Goal: Task Accomplishment & Management: Complete application form

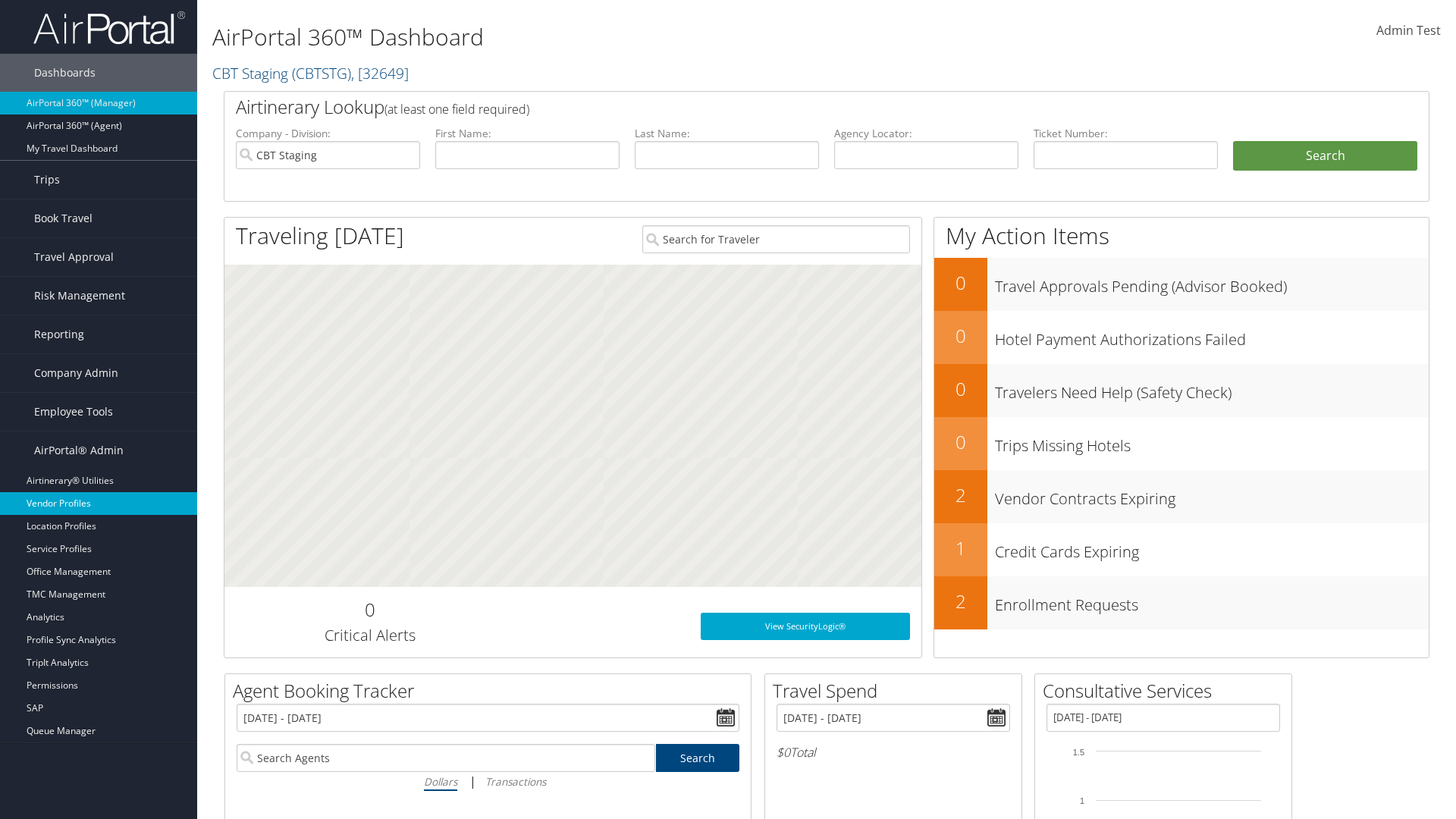
click at [99, 504] on link "Vendor Profiles" at bounding box center [98, 503] width 197 height 23
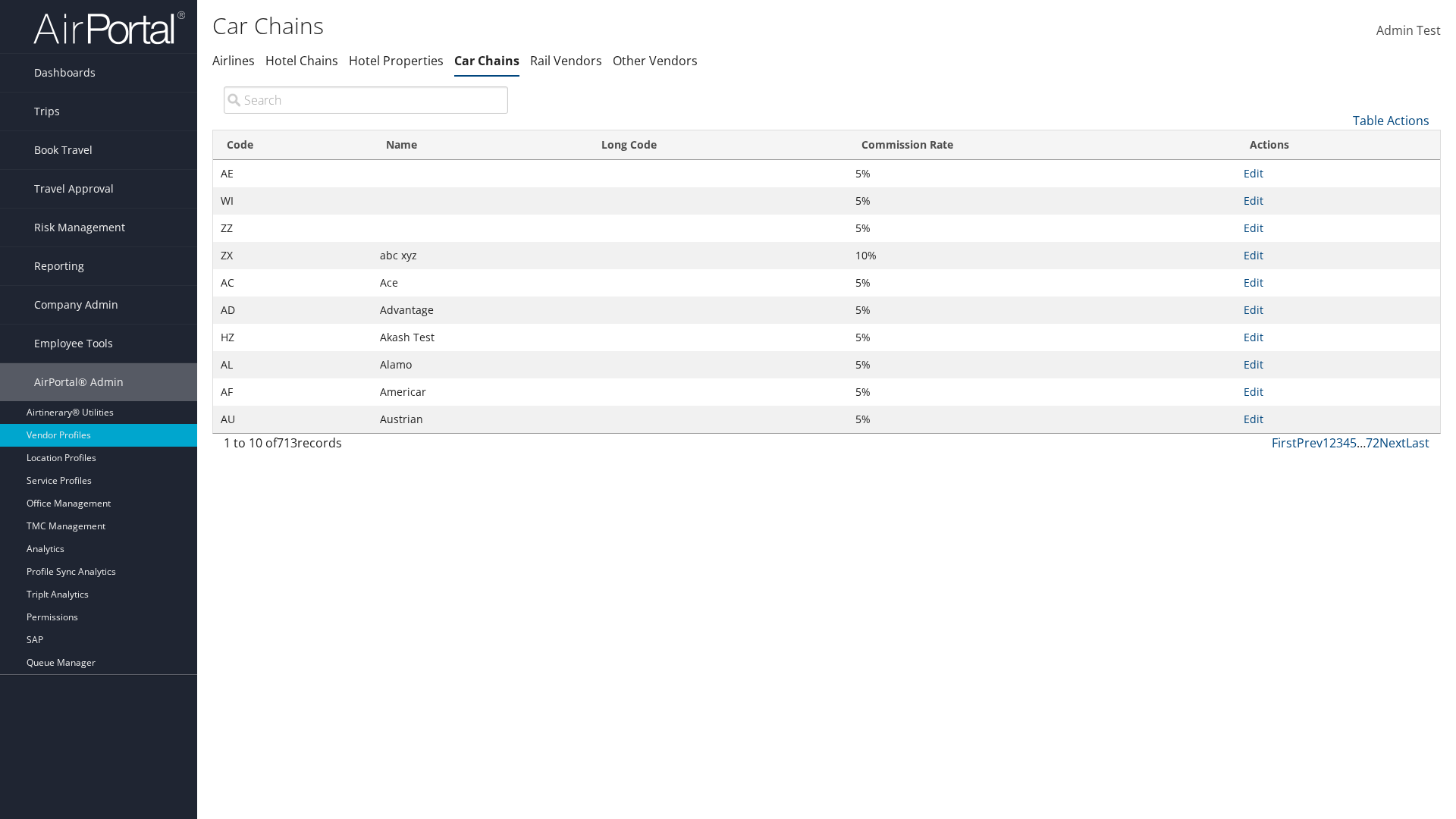
click at [1391, 120] on link "Table Actions" at bounding box center [1391, 121] width 76 height 17
click at [1340, 143] on link "New Record" at bounding box center [1340, 144] width 199 height 26
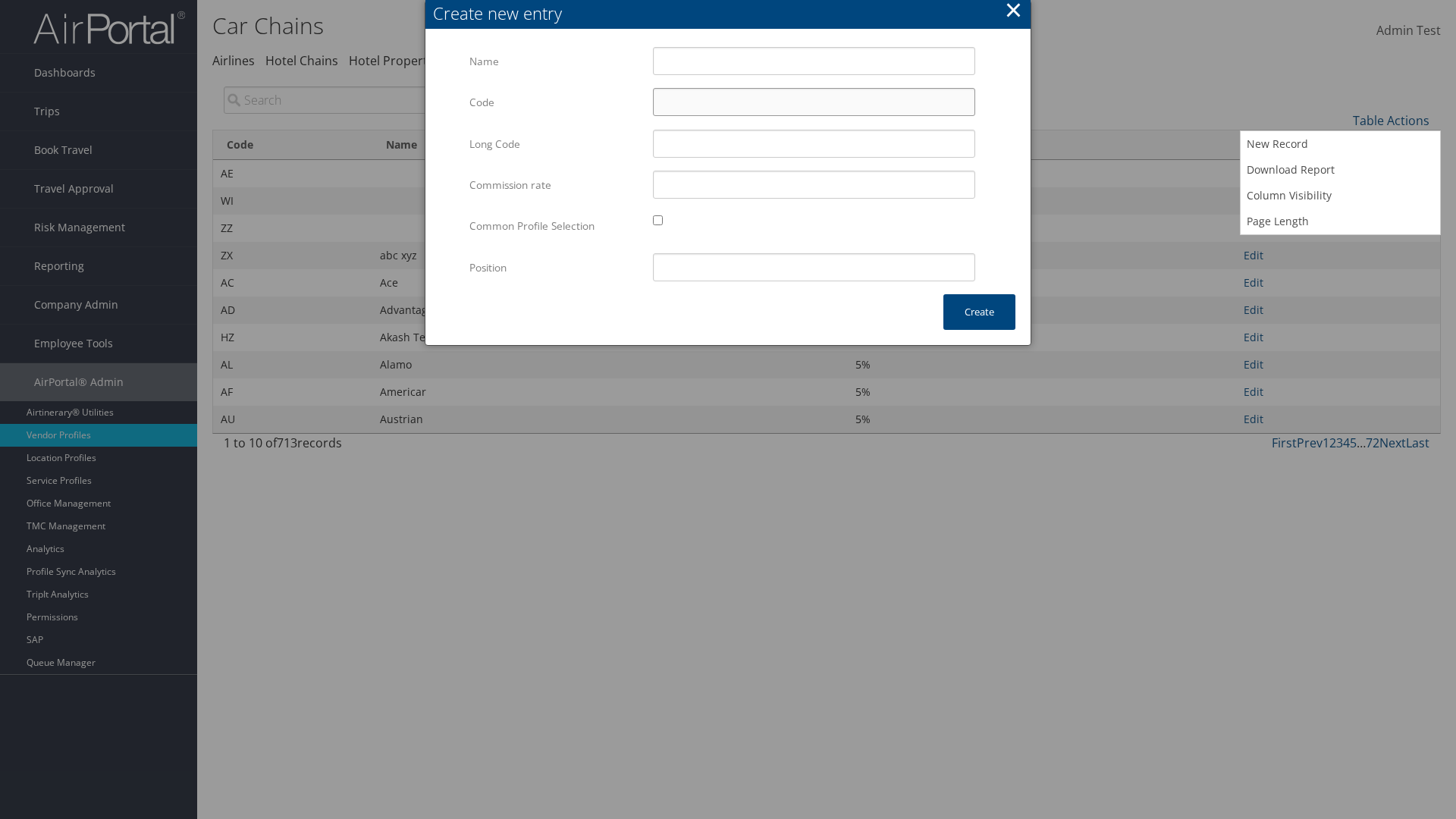
click at [814, 101] on input "Code" at bounding box center [814, 101] width 322 height 28
type input ":^"
click at [814, 60] on input "Test" at bounding box center [814, 60] width 322 height 28
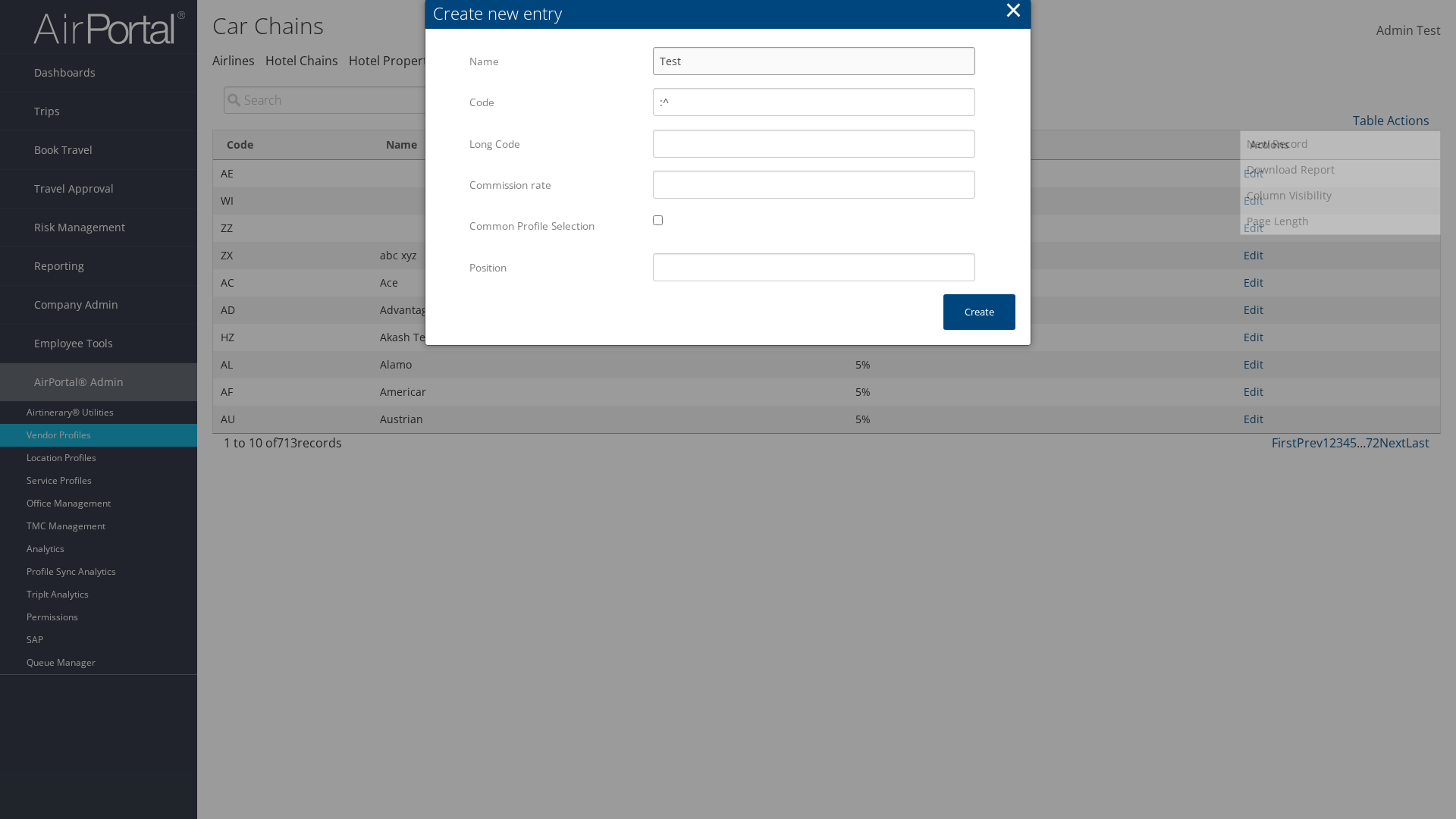
type input "Test"
type input "test"
type input ":^"
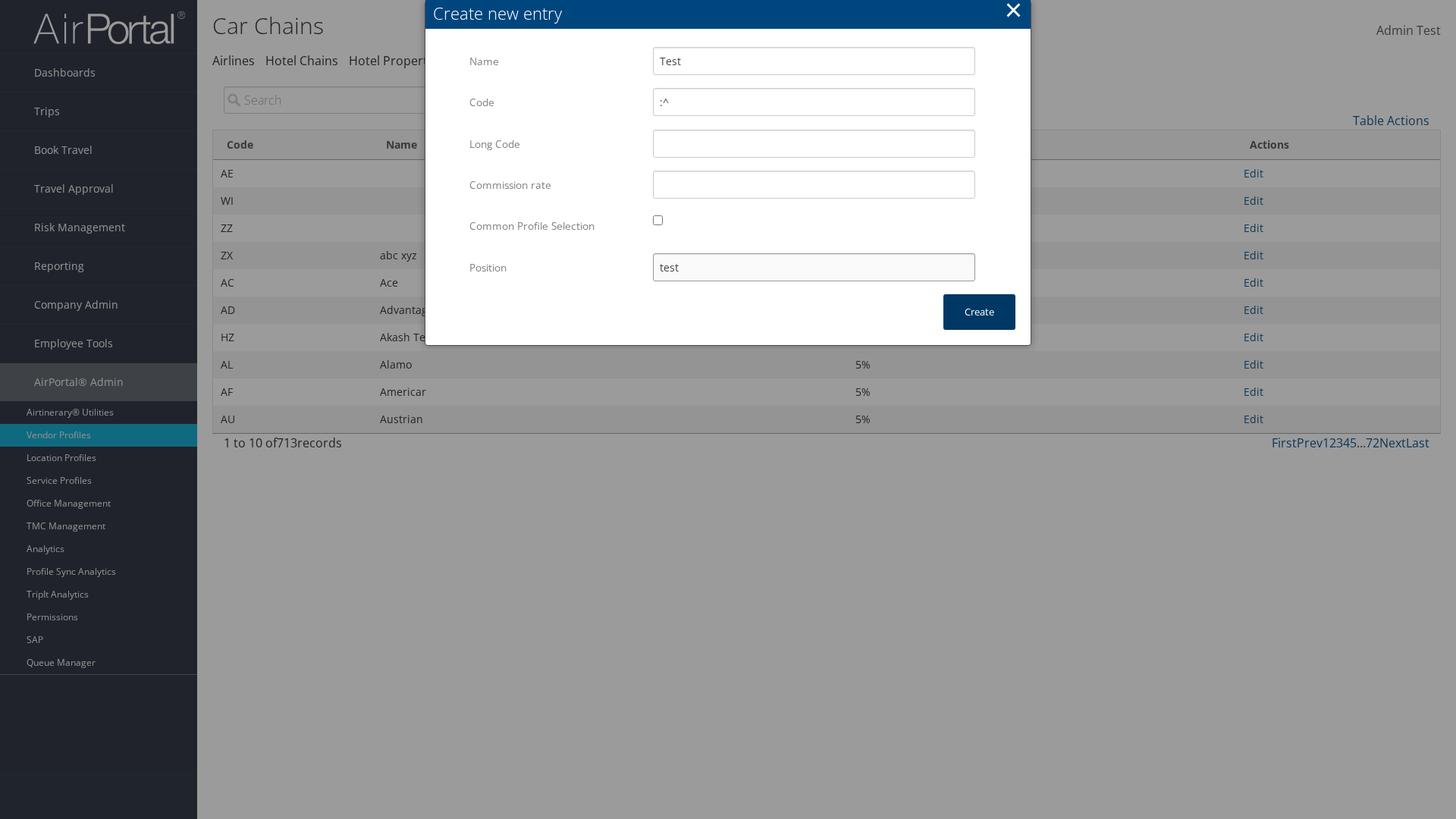
type input "test"
click at [979, 312] on button "Create" at bounding box center [979, 312] width 72 height 36
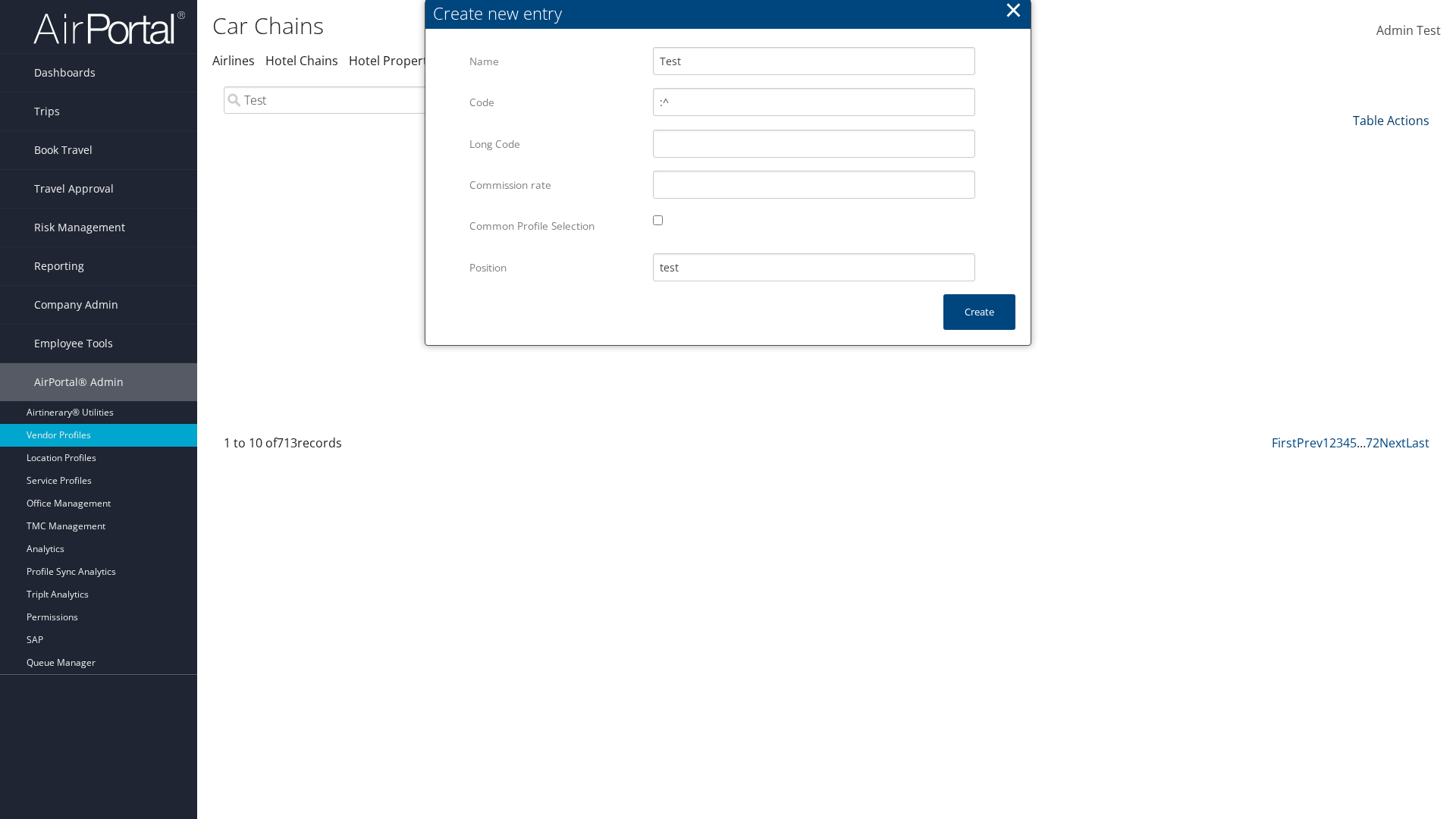
type input "Test"
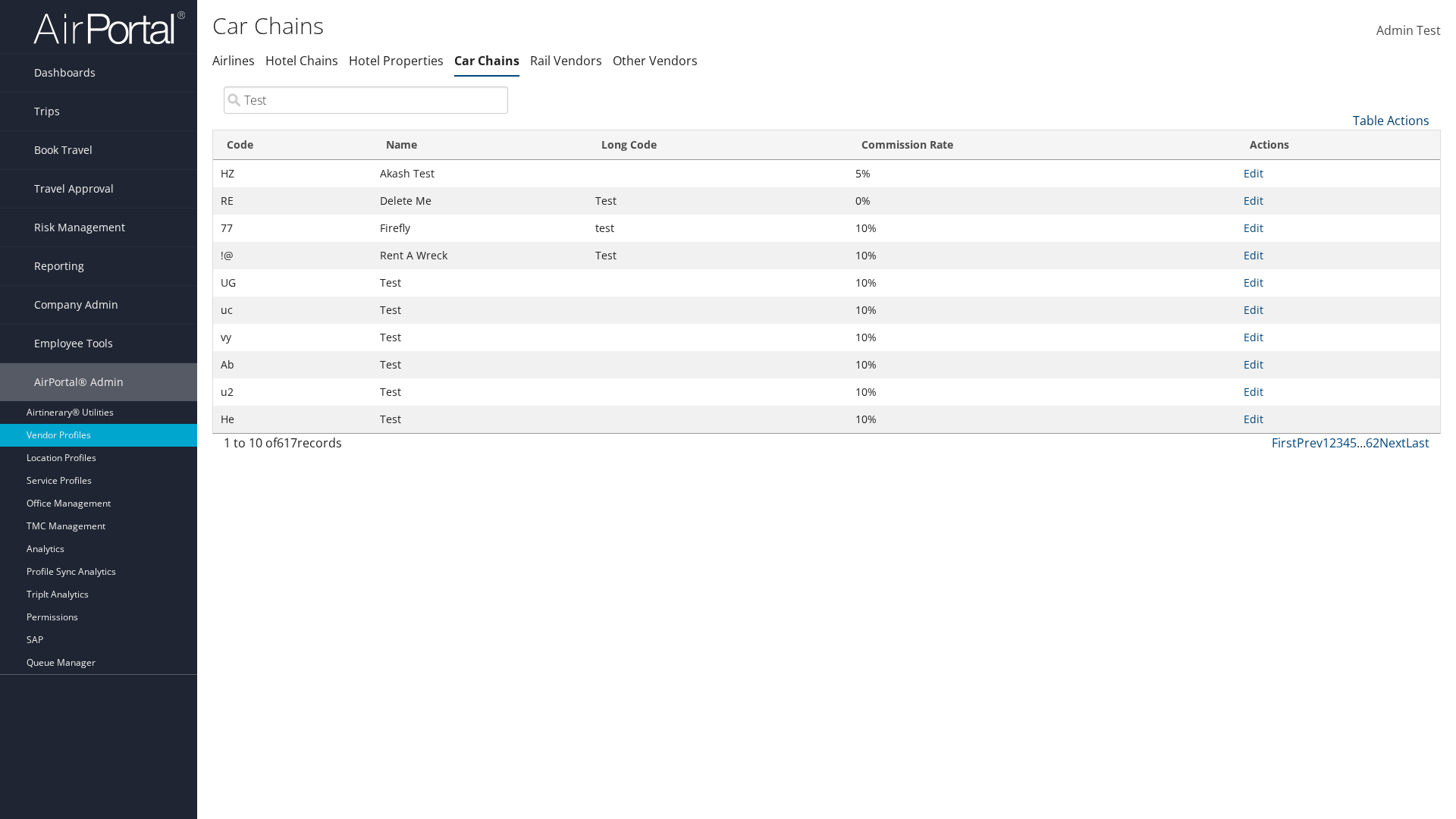
click at [1391, 120] on link "Table Actions" at bounding box center [1391, 121] width 76 height 17
click at [1340, 145] on link "Code" at bounding box center [1340, 145] width 199 height 26
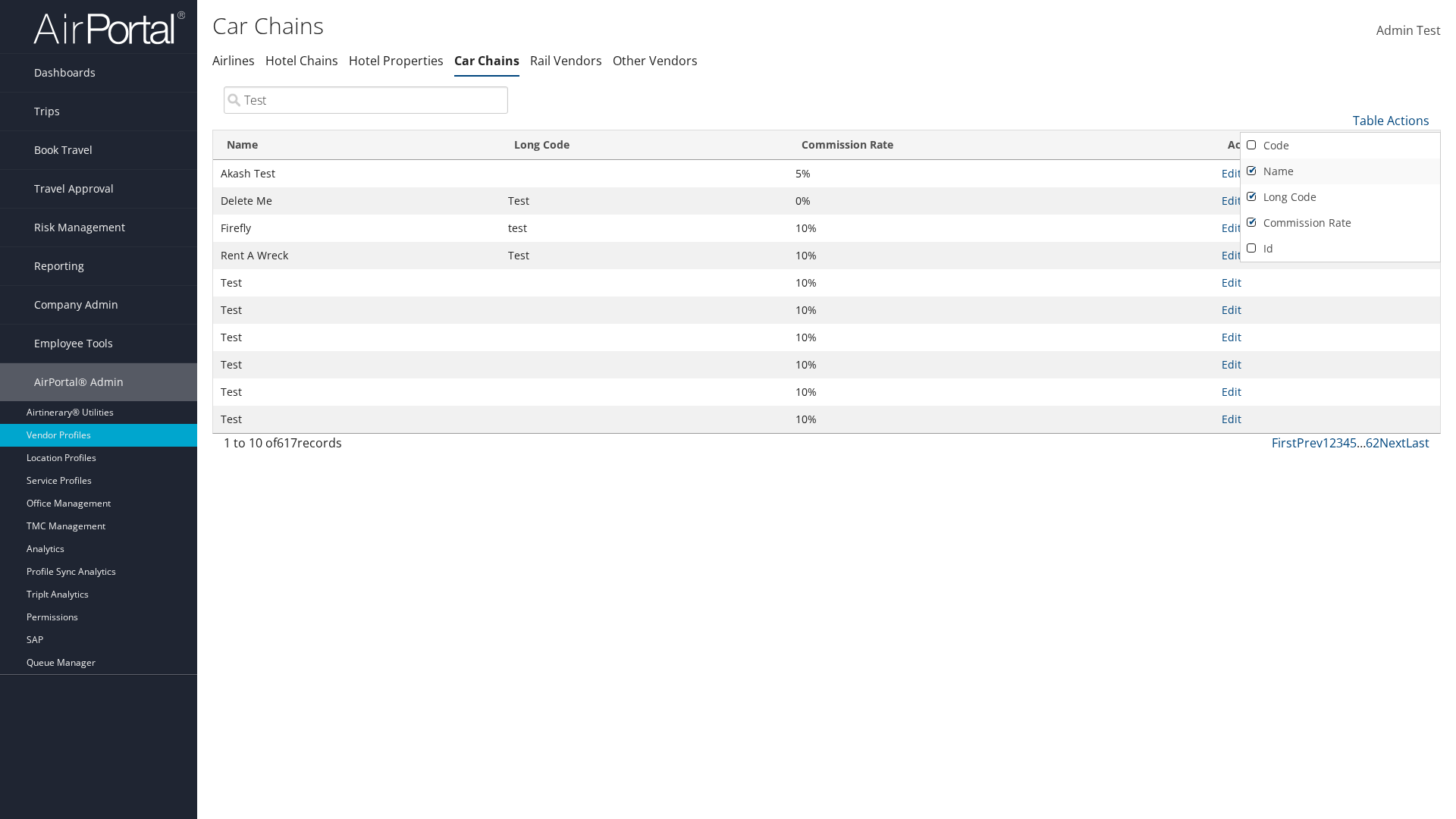
click at [1340, 171] on link "Name" at bounding box center [1340, 171] width 199 height 26
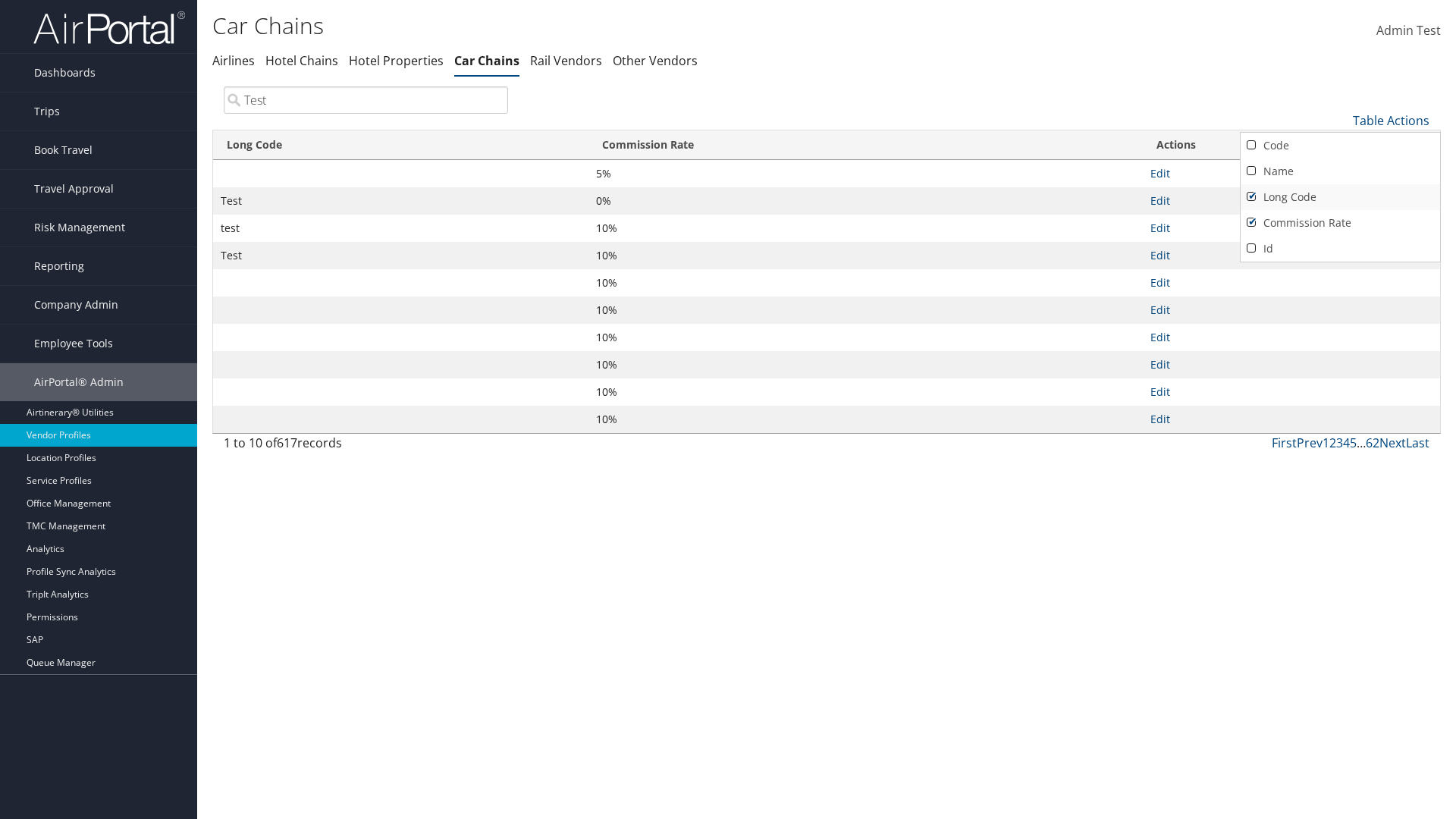
click at [1340, 196] on link "Long Code" at bounding box center [1340, 197] width 199 height 26
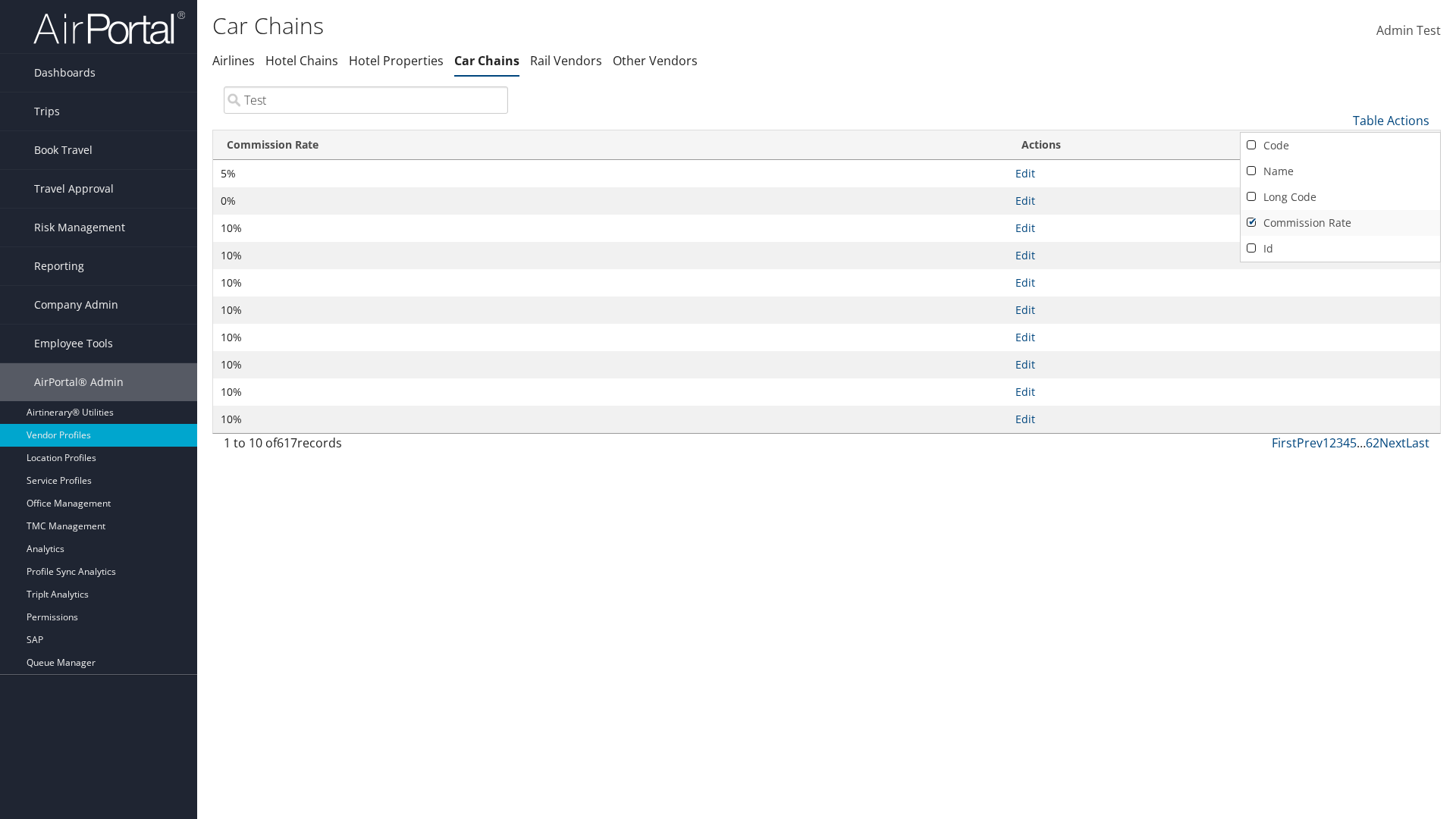
click at [1340, 222] on link "Commission Rate" at bounding box center [1340, 223] width 199 height 26
click at [728, 410] on div at bounding box center [728, 409] width 1456 height 819
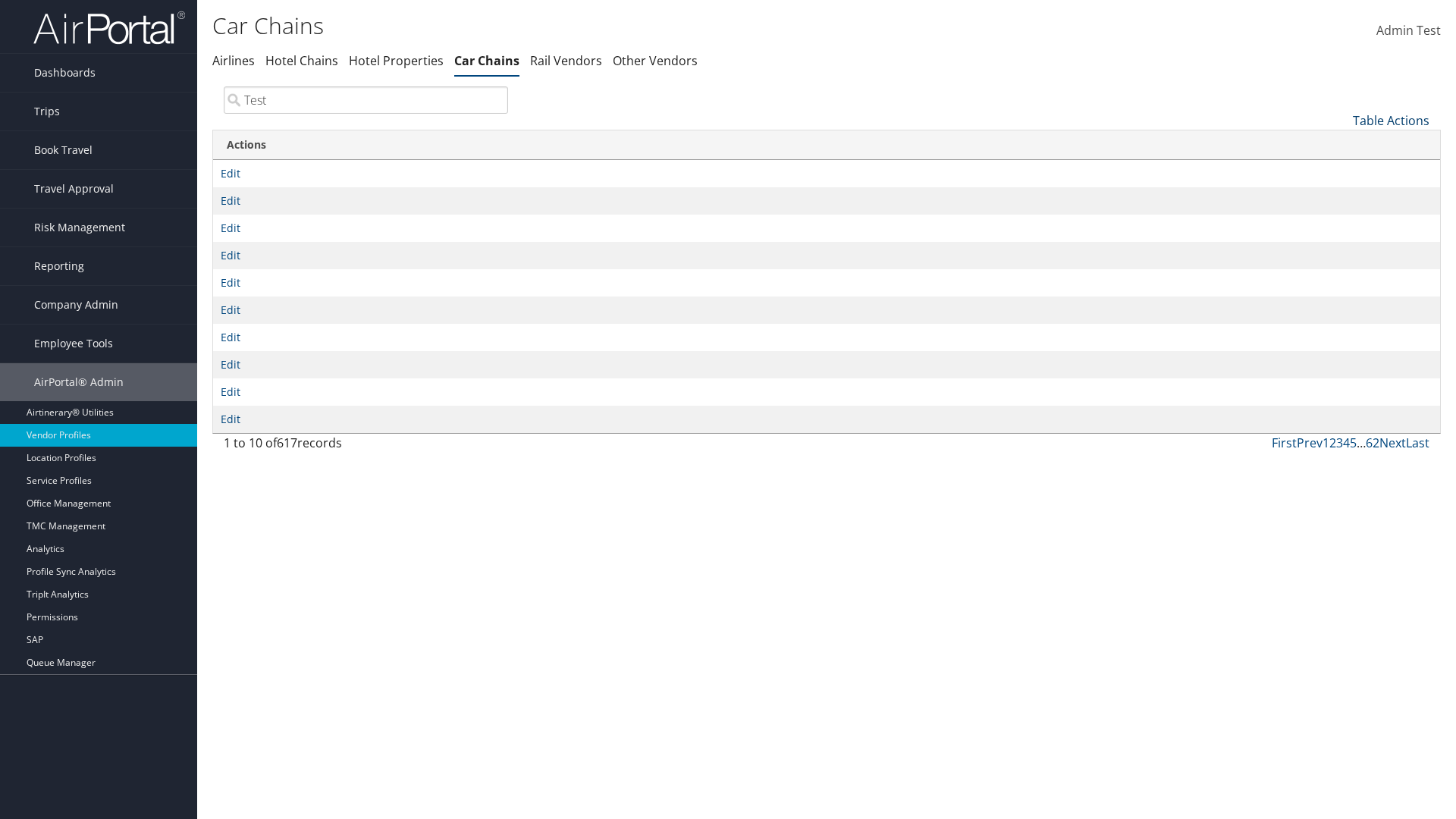
click at [1391, 120] on link "Table Actions" at bounding box center [1391, 121] width 76 height 17
click at [1340, 145] on link "Code" at bounding box center [1340, 145] width 199 height 26
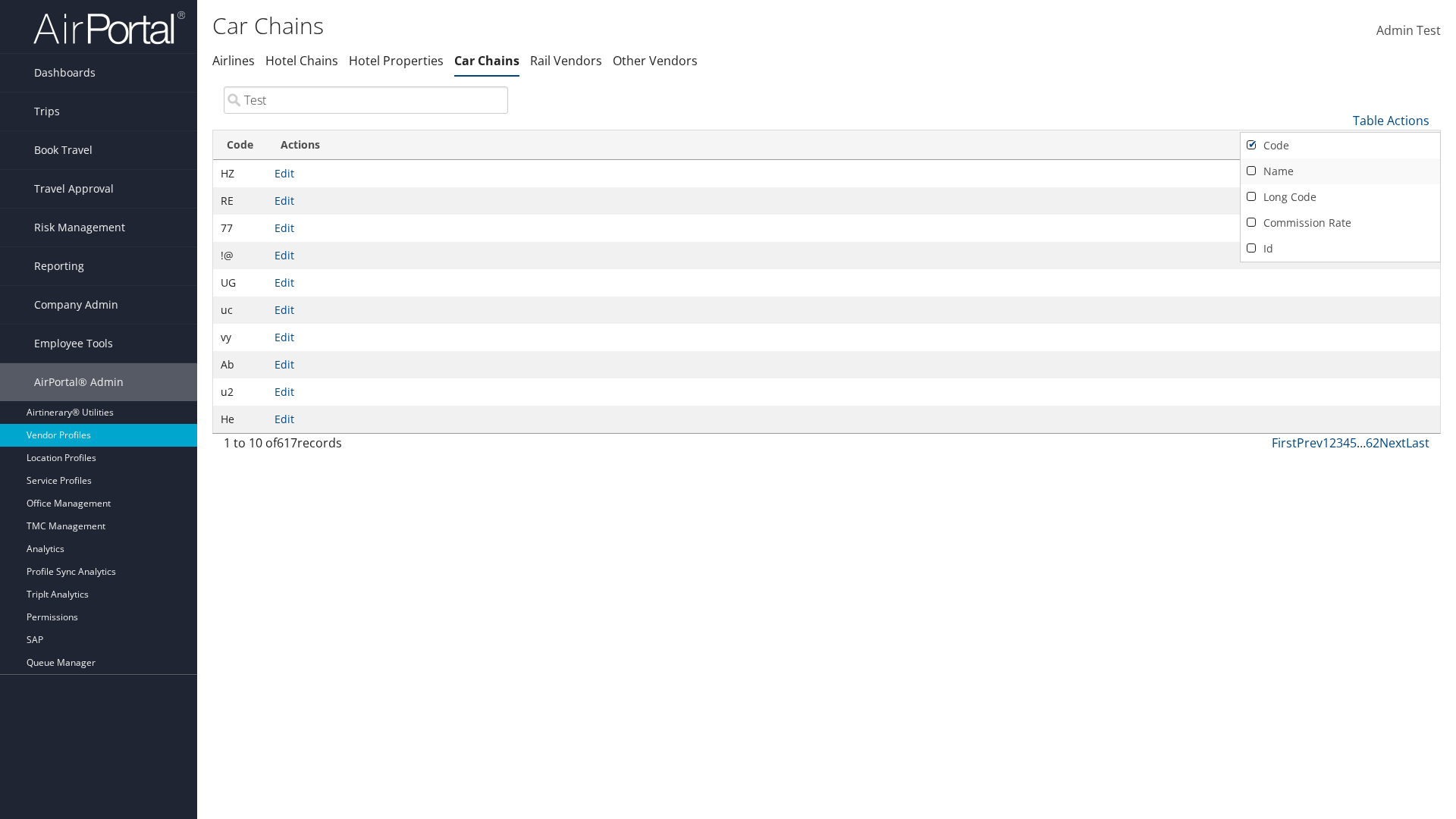
click at [1340, 171] on link "Name" at bounding box center [1340, 171] width 199 height 26
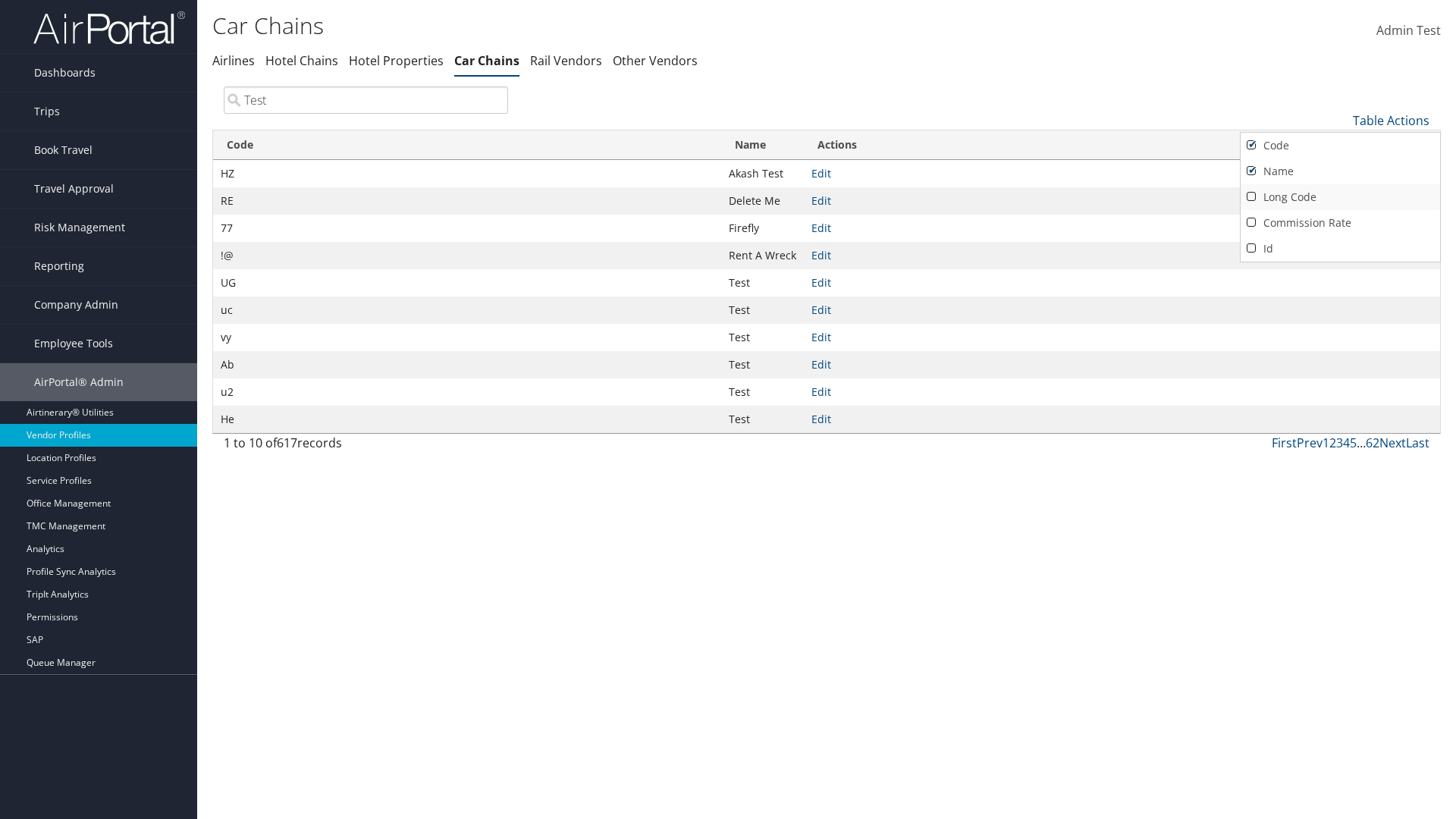
click at [1340, 196] on link "Long Code" at bounding box center [1340, 197] width 199 height 26
